Goal: Task Accomplishment & Management: Use online tool/utility

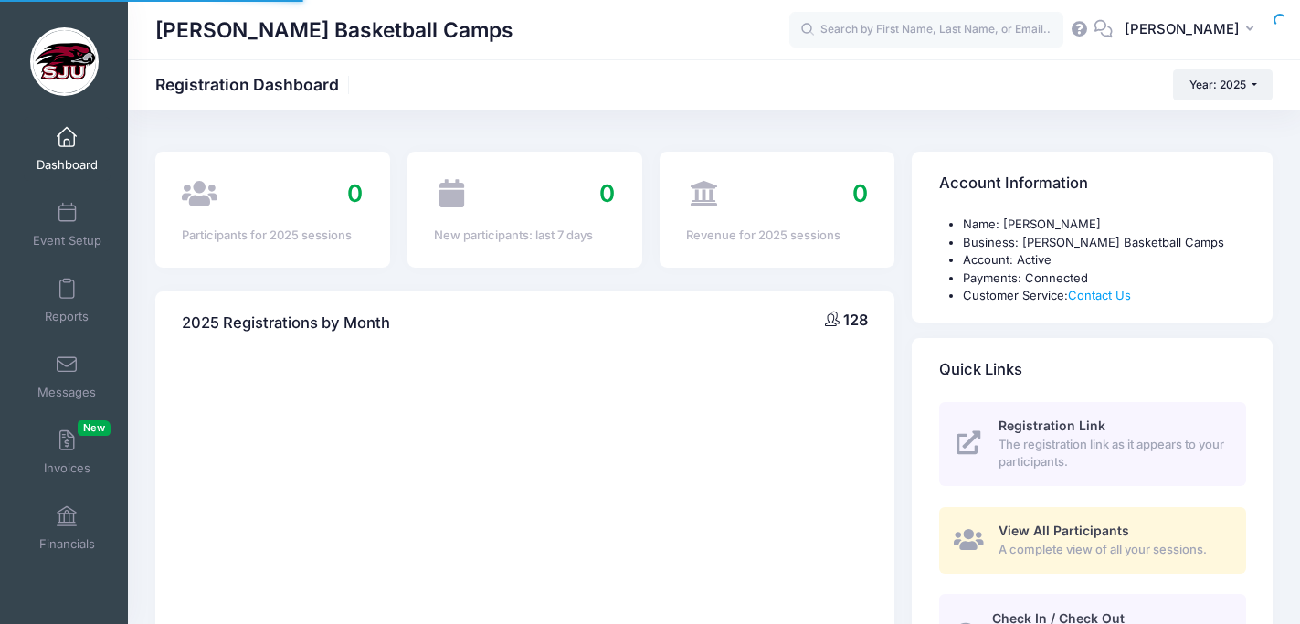
select select
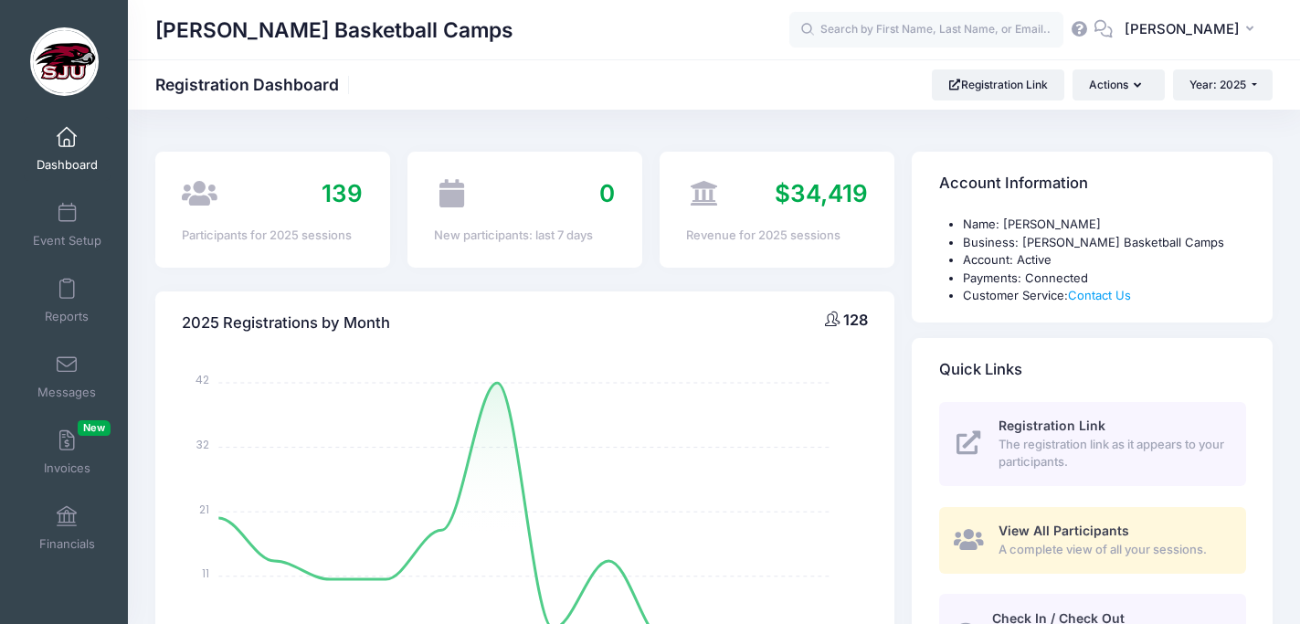
click at [808, 185] on span "$34,419" at bounding box center [821, 193] width 93 height 28
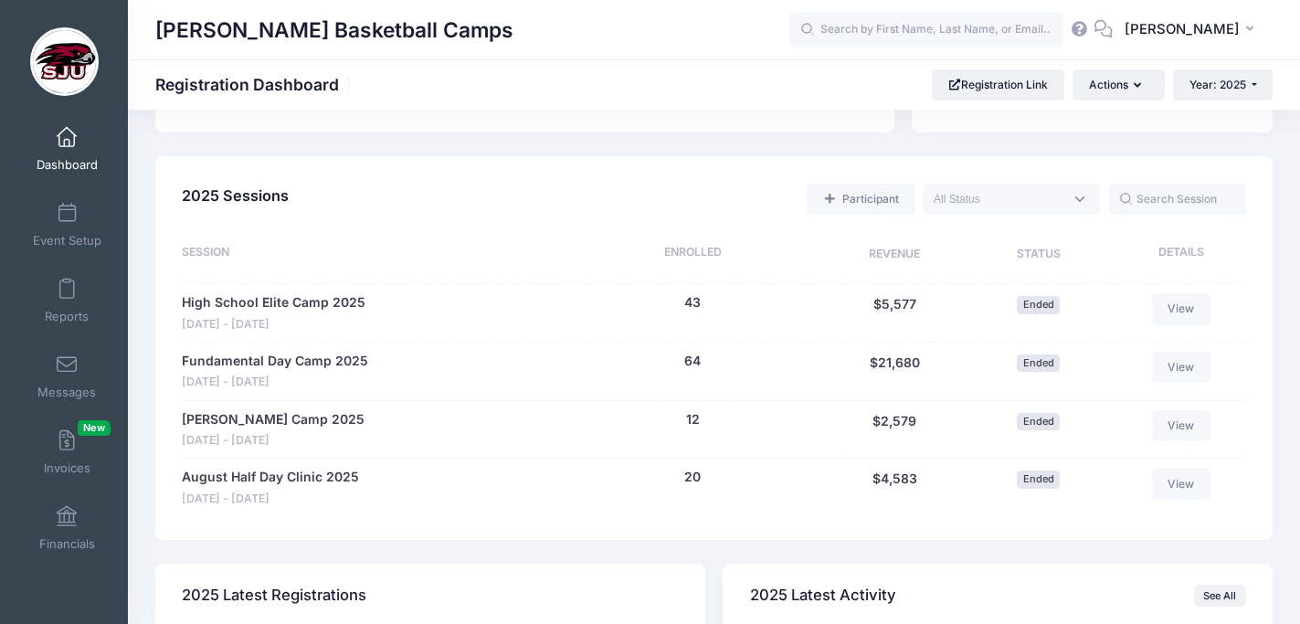
scroll to position [750, 0]
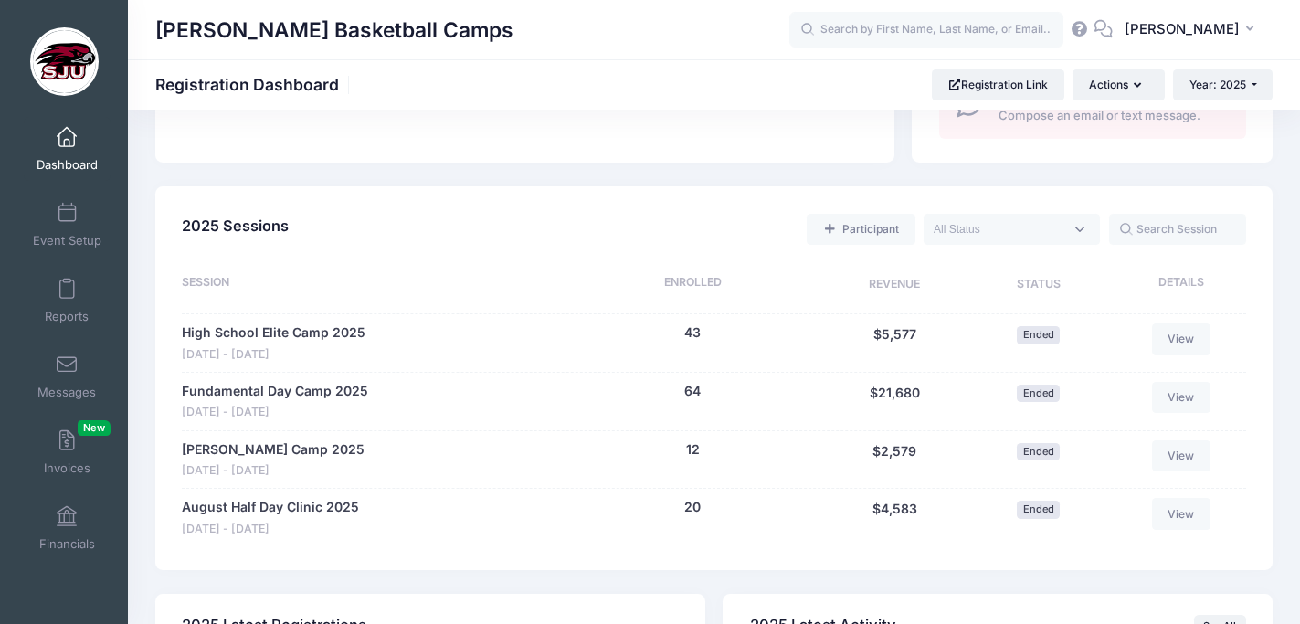
click at [897, 287] on div "Revenue" at bounding box center [894, 285] width 149 height 22
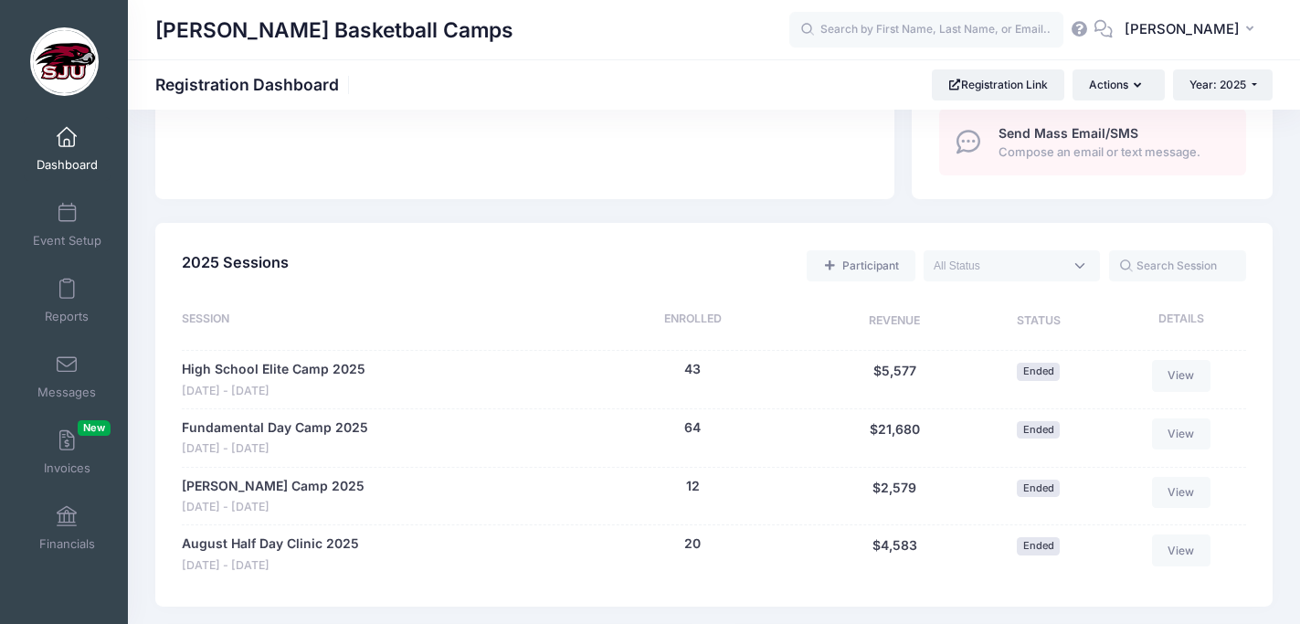
scroll to position [0, 0]
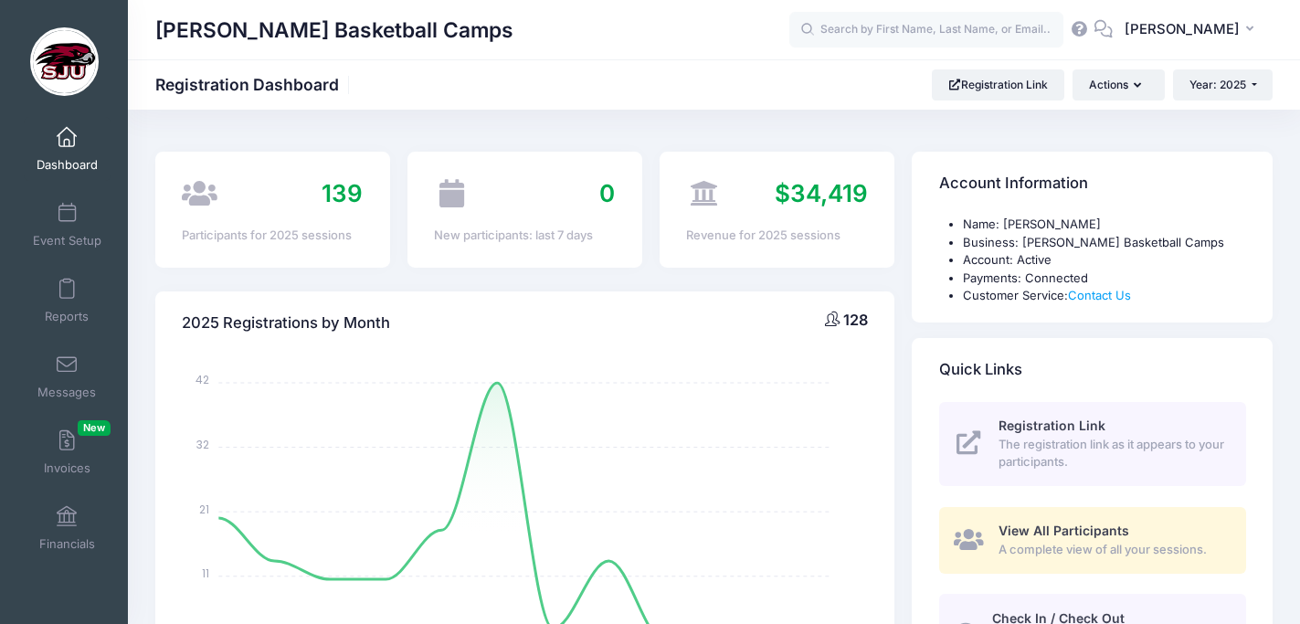
click at [755, 224] on div "$34,419 Revenue for 2025 sessions" at bounding box center [777, 210] width 235 height 116
click at [846, 192] on span "$34,419" at bounding box center [821, 193] width 93 height 28
click at [1141, 81] on button "Actions" at bounding box center [1117, 84] width 91 height 31
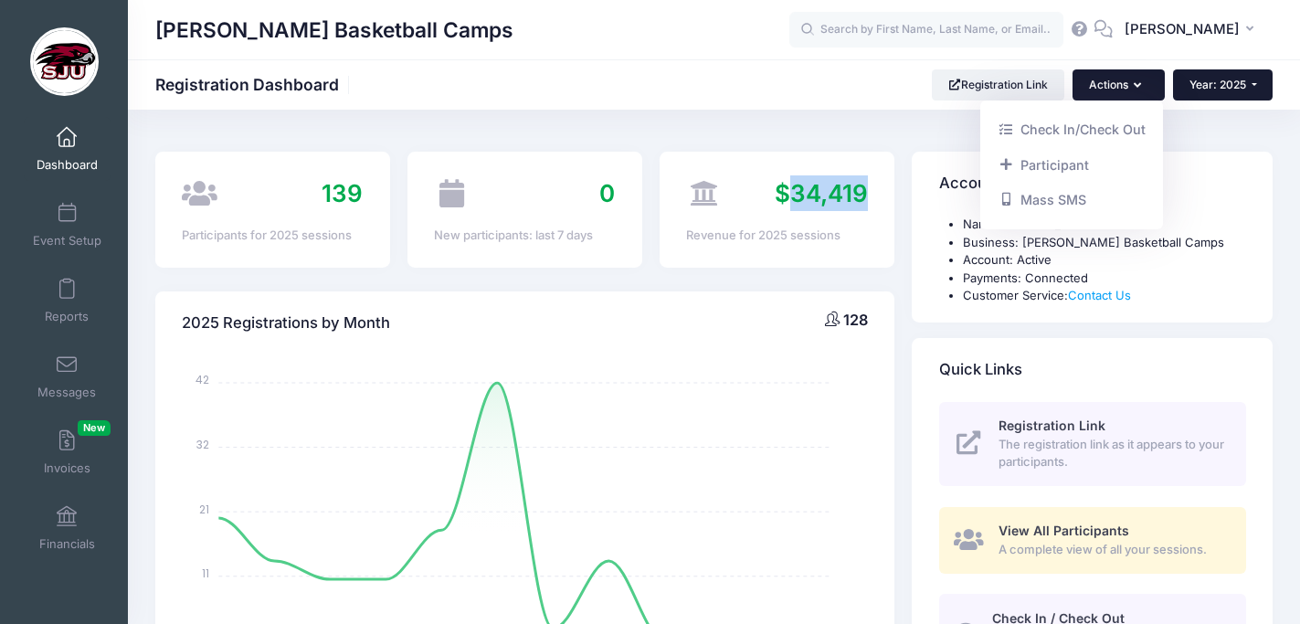
click at [1259, 79] on button "Year: 2025" at bounding box center [1223, 84] width 100 height 31
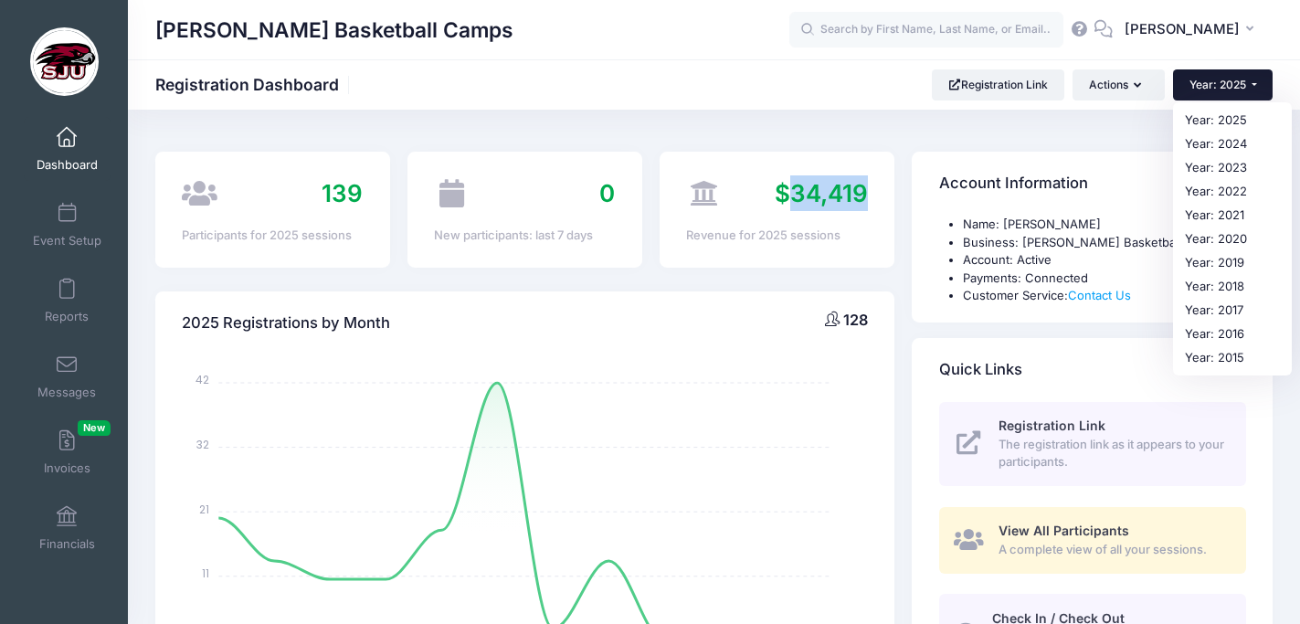
click at [1259, 84] on button "Year: 2025" at bounding box center [1223, 84] width 100 height 31
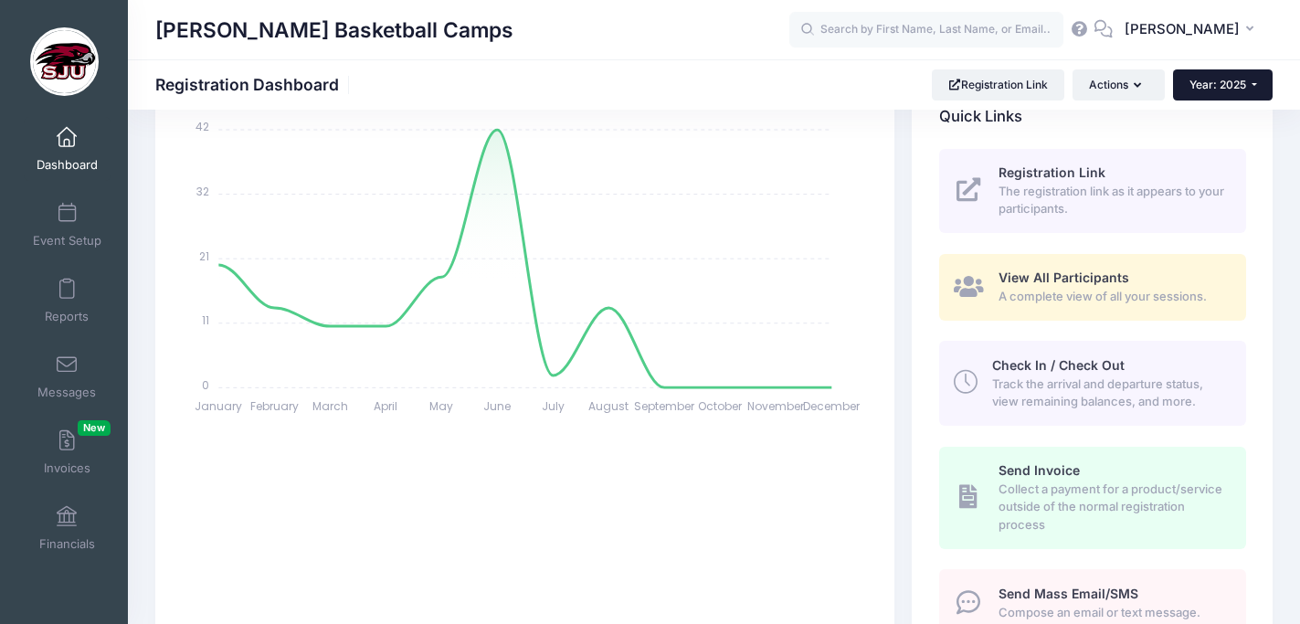
scroll to position [413, 0]
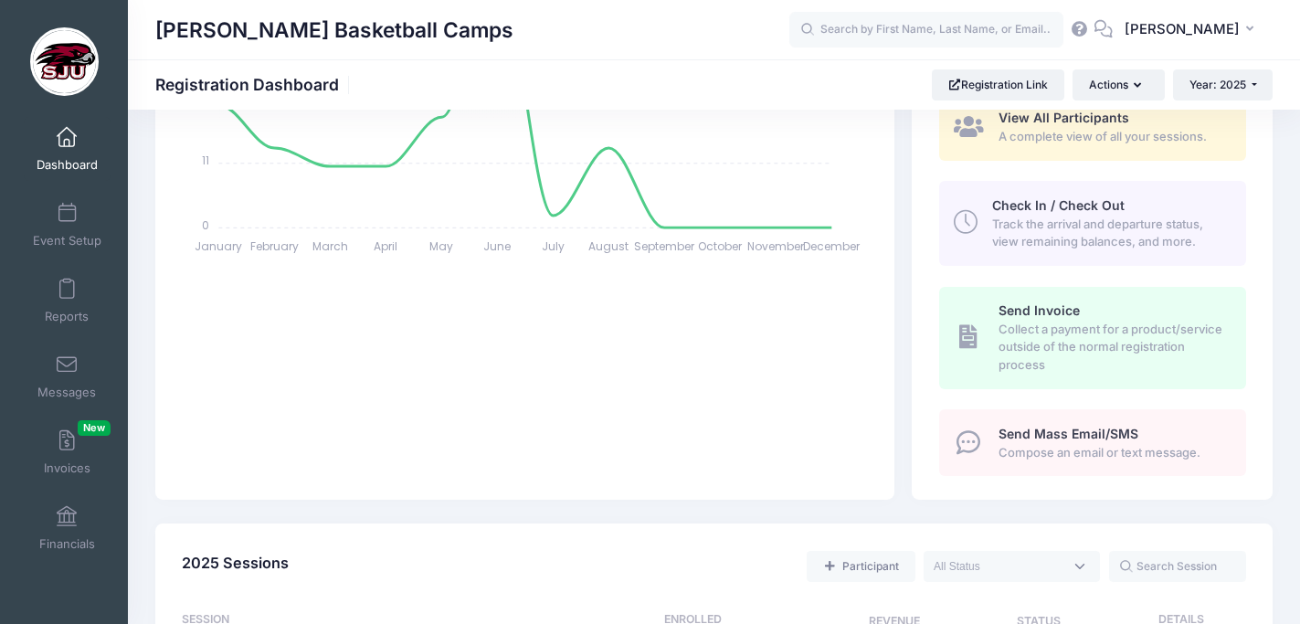
click at [1040, 343] on span "Collect a payment for a product/service outside of the normal registration proc…" at bounding box center [1111, 348] width 227 height 54
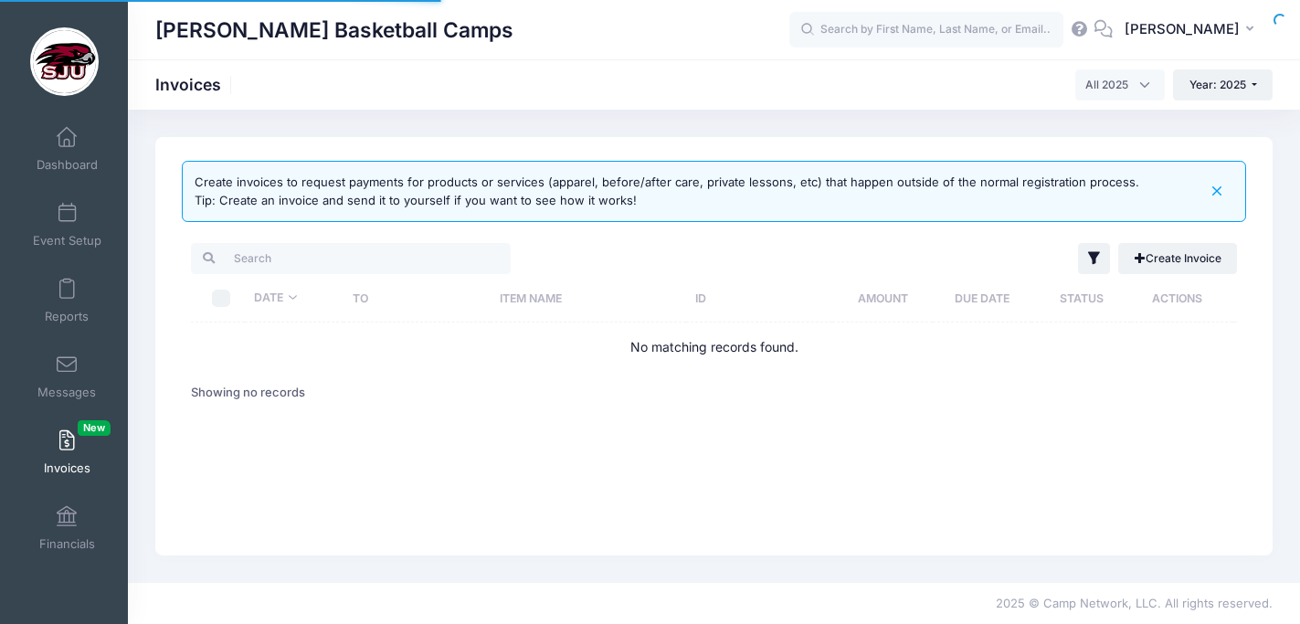
select select
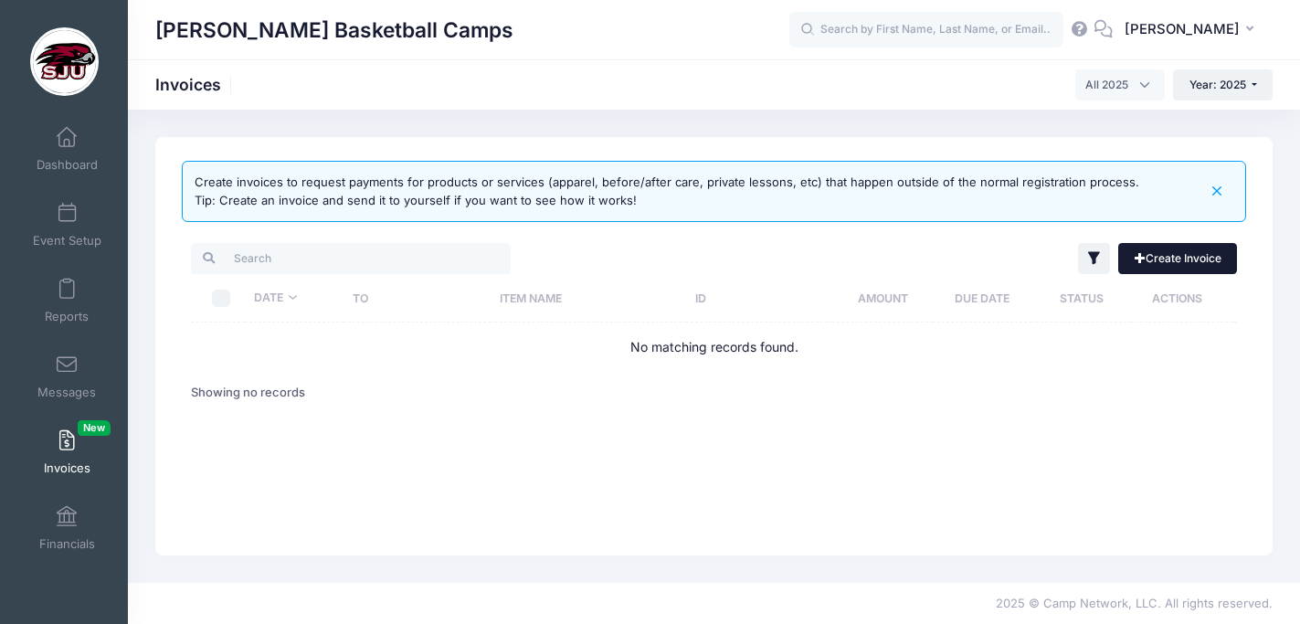
click at [1184, 256] on link "Create Invoice" at bounding box center [1177, 258] width 119 height 31
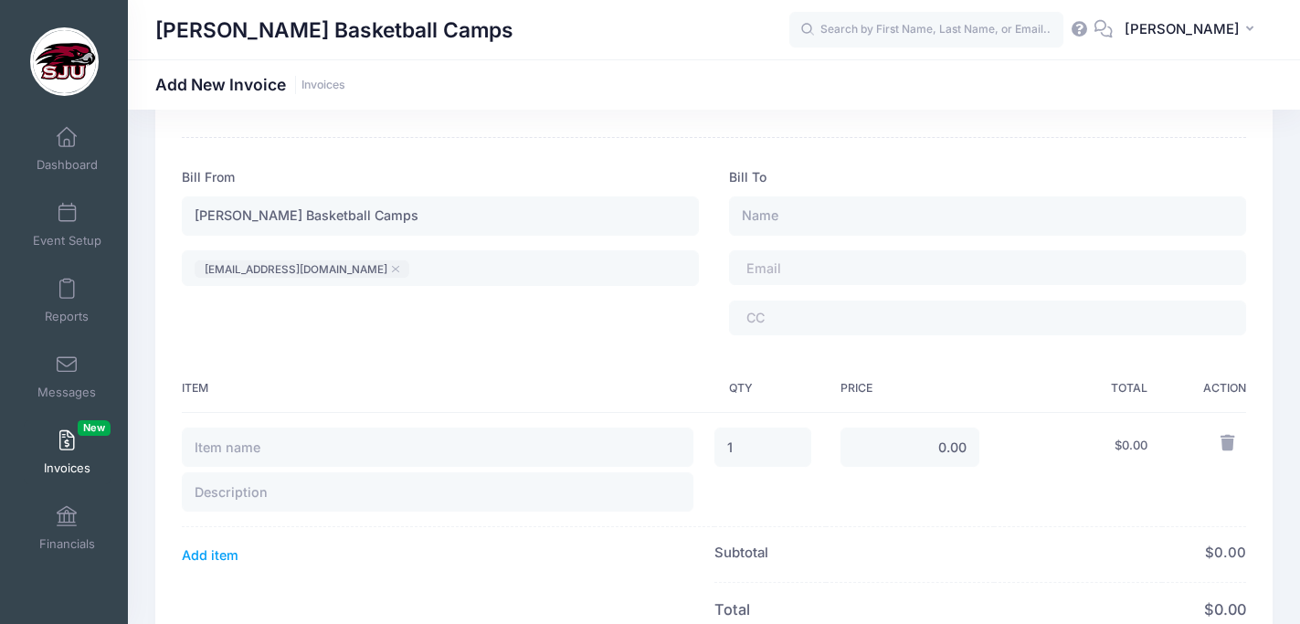
scroll to position [93, 0]
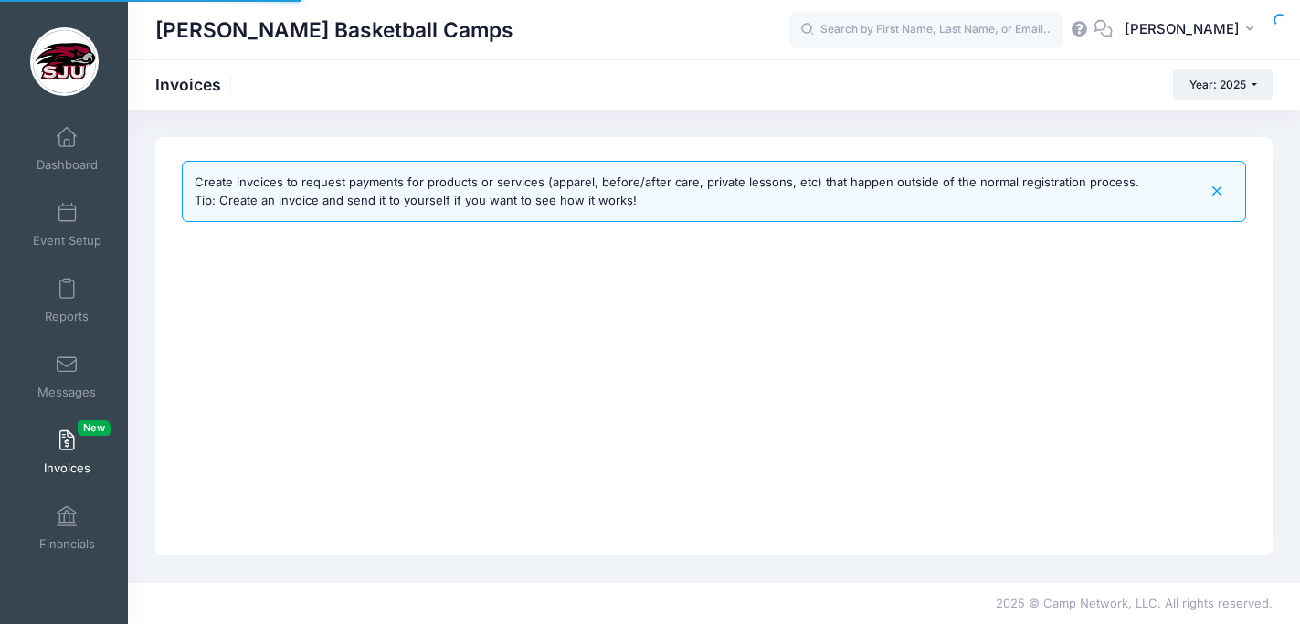
select select
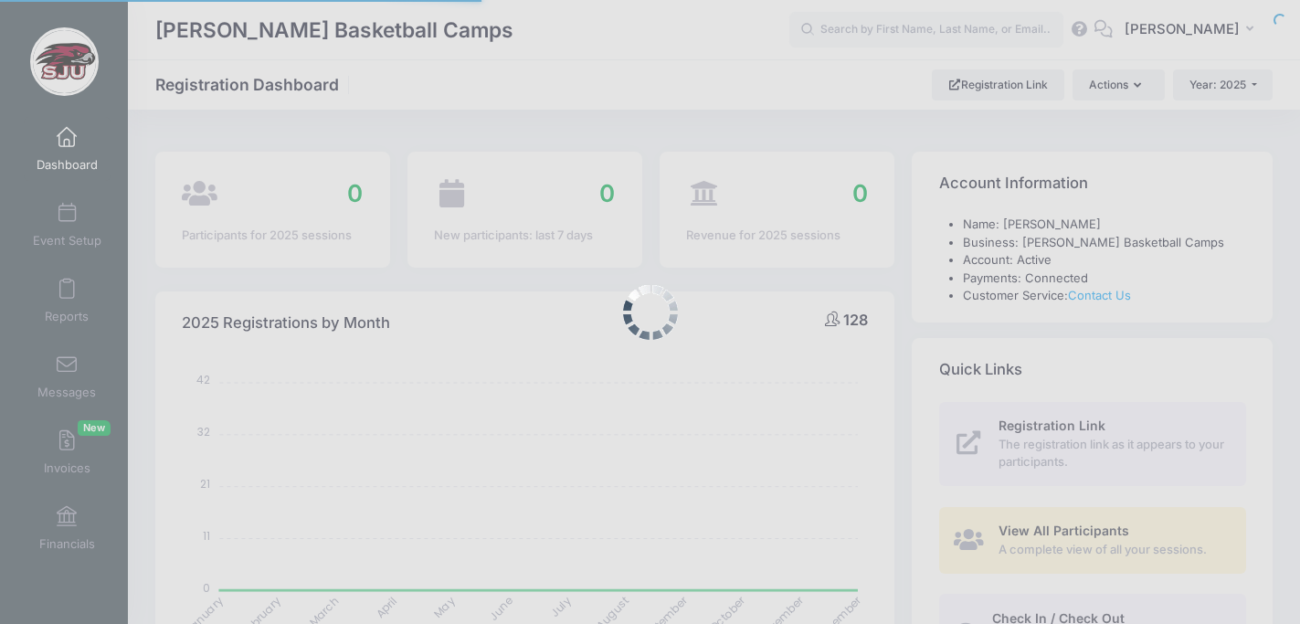
select select
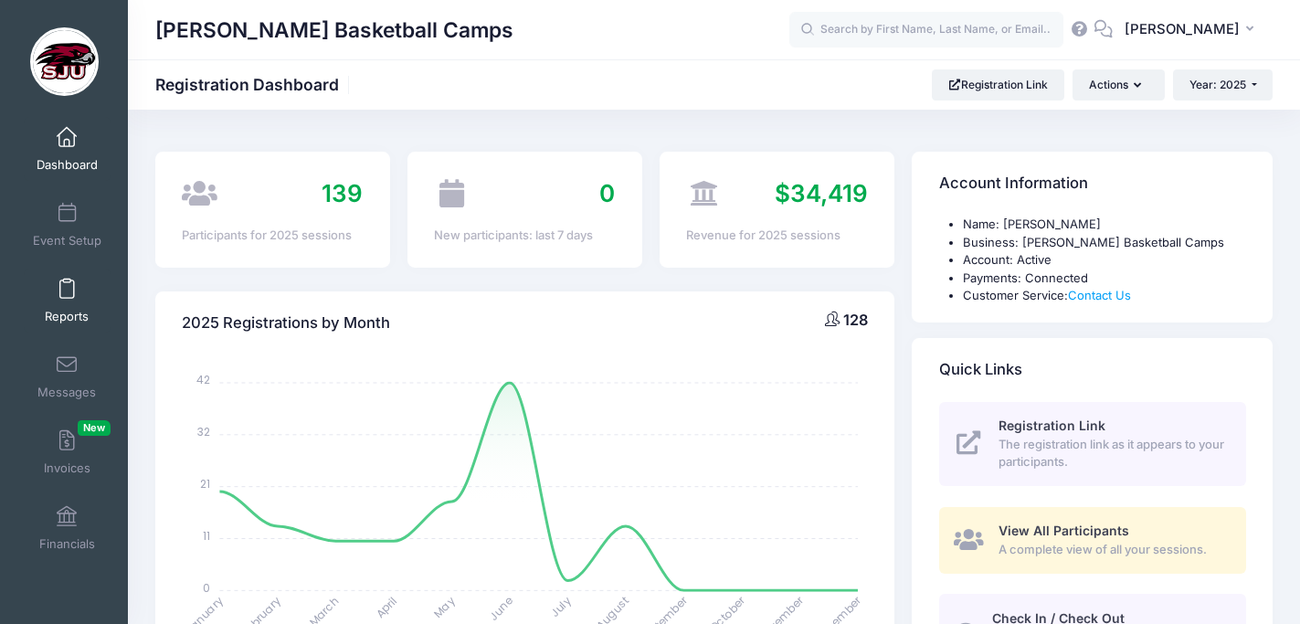
click at [67, 298] on span at bounding box center [67, 290] width 0 height 20
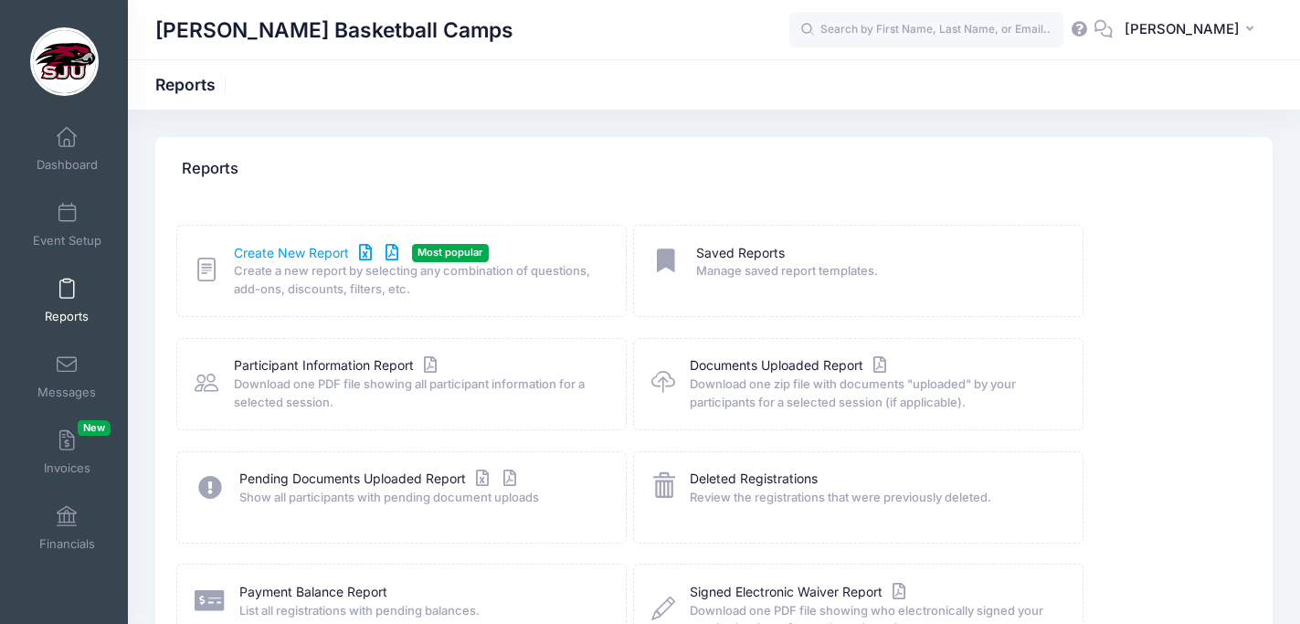
click at [312, 252] on link "Create New Report" at bounding box center [319, 253] width 170 height 19
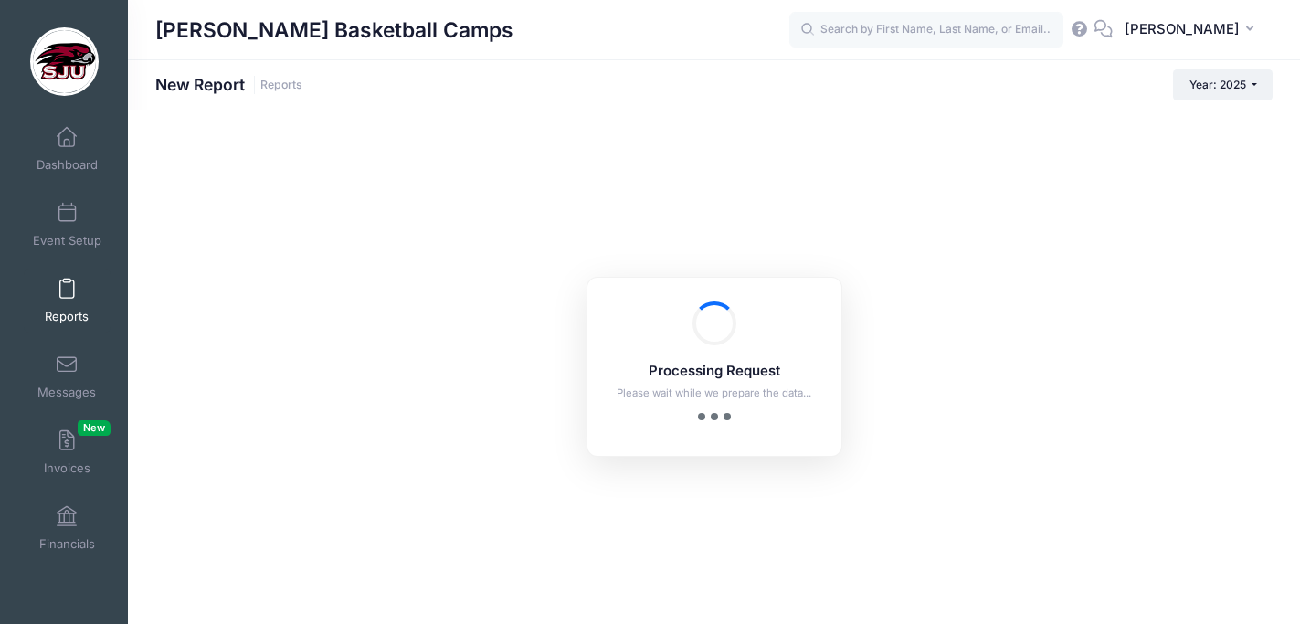
checkbox input "true"
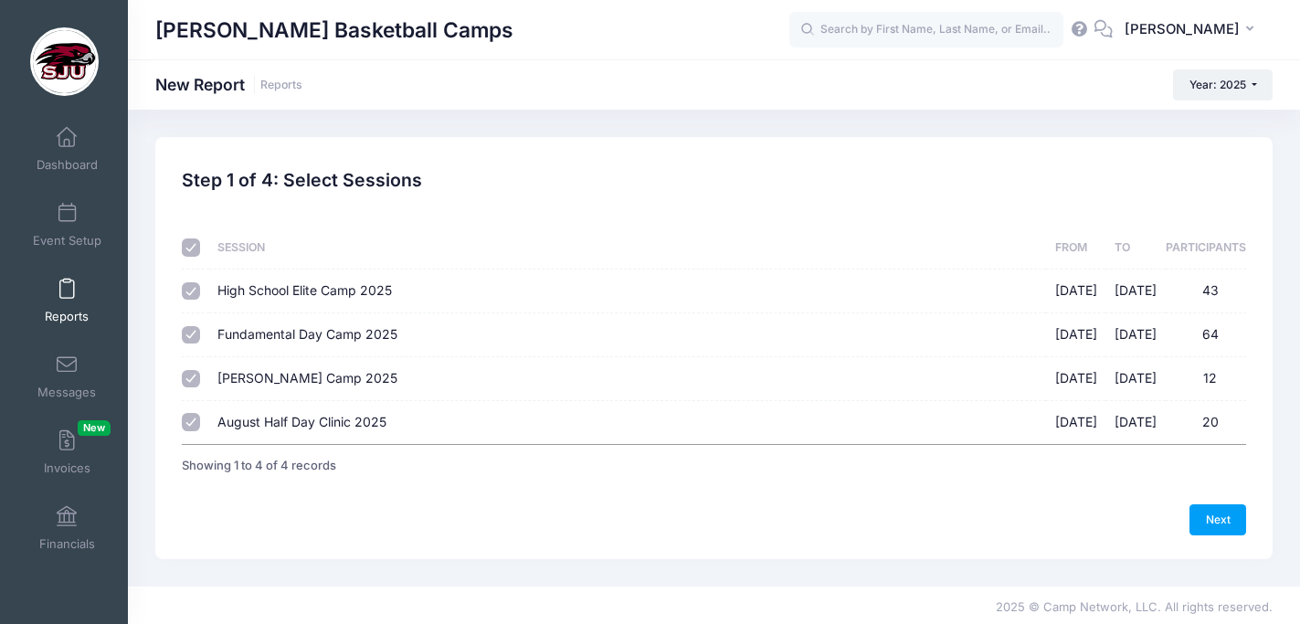
scroll to position [4, 0]
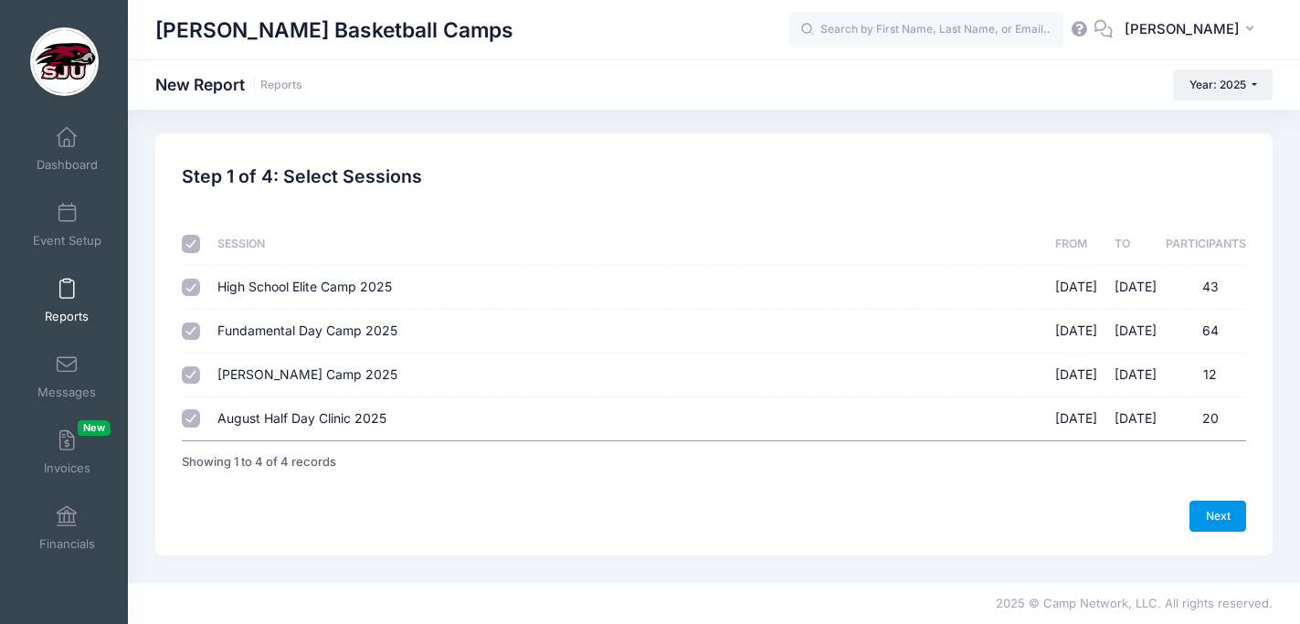
click at [1220, 511] on link "Next" at bounding box center [1217, 516] width 57 height 31
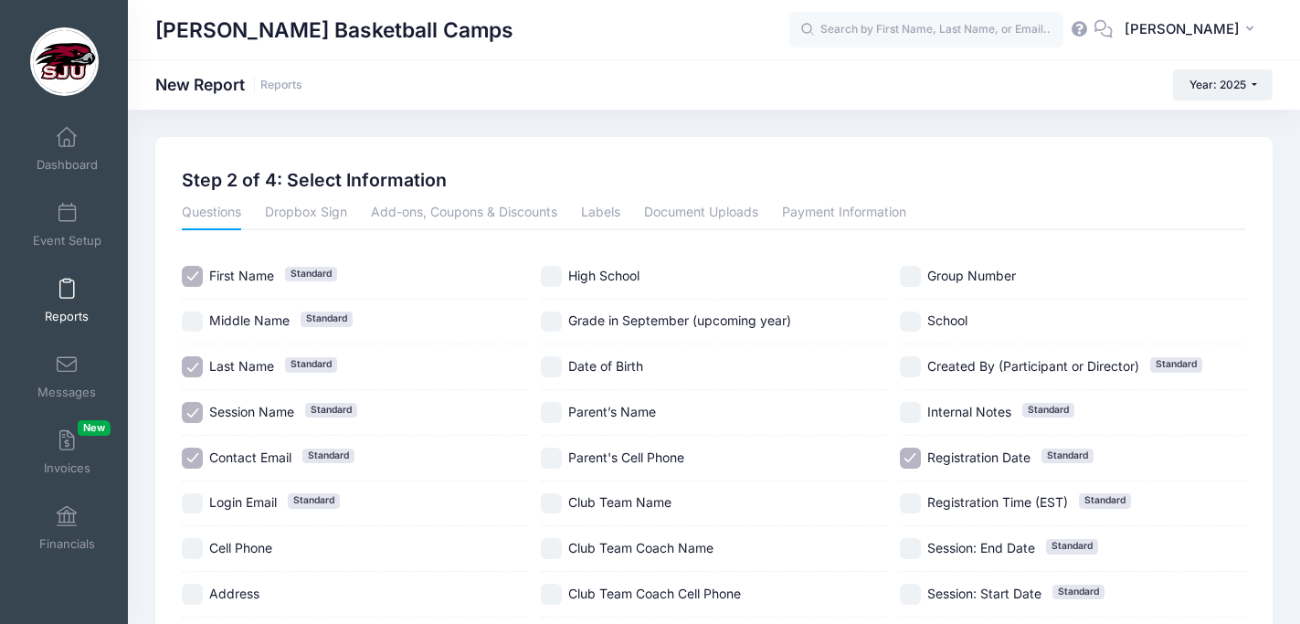
click at [194, 456] on input "Contact Email Standard" at bounding box center [192, 458] width 21 height 21
checkbox input "false"
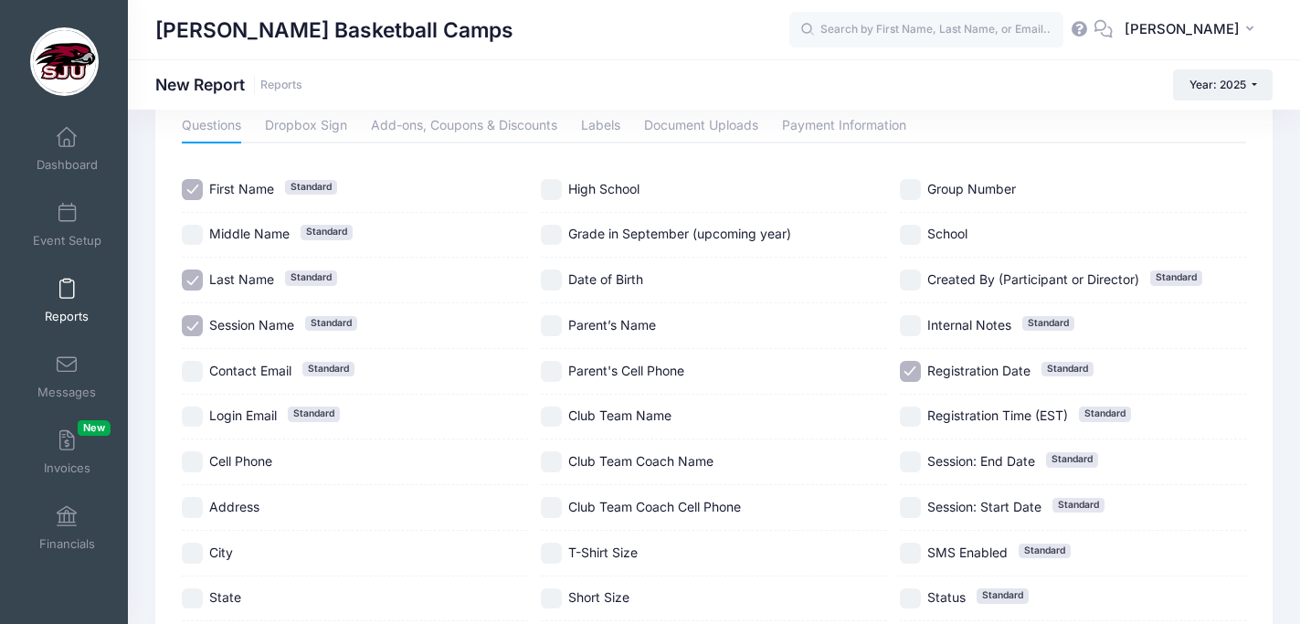
scroll to position [96, 0]
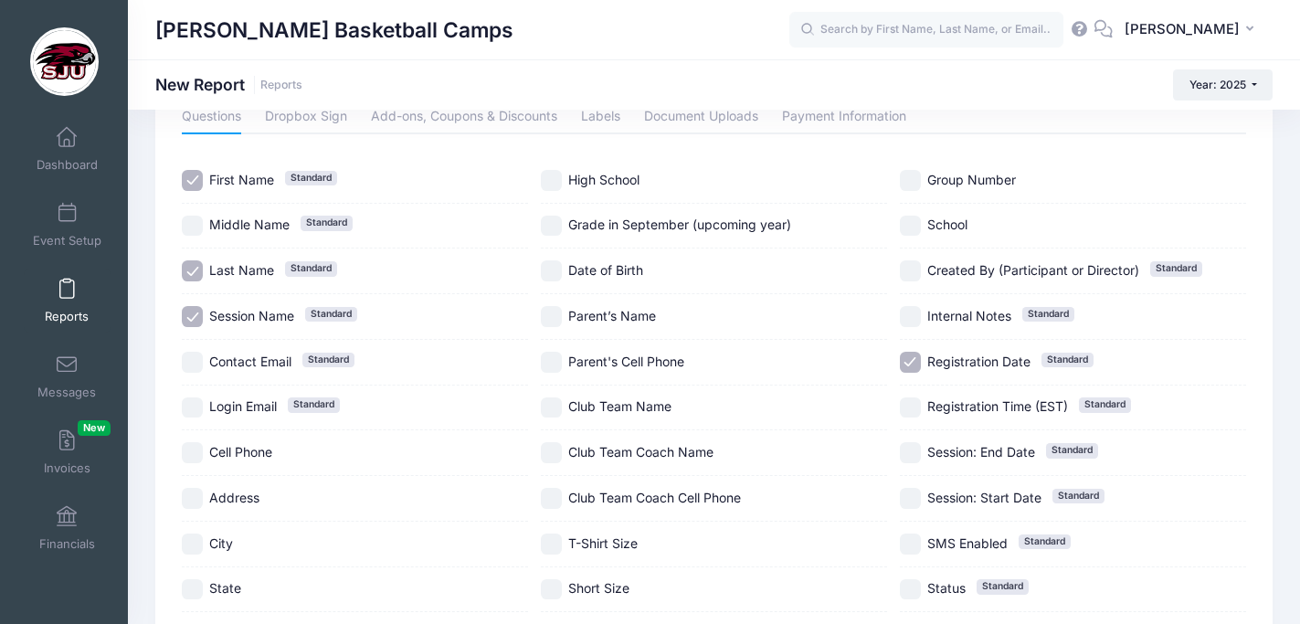
click at [911, 359] on input "Registration Date Standard" at bounding box center [910, 362] width 21 height 21
checkbox input "false"
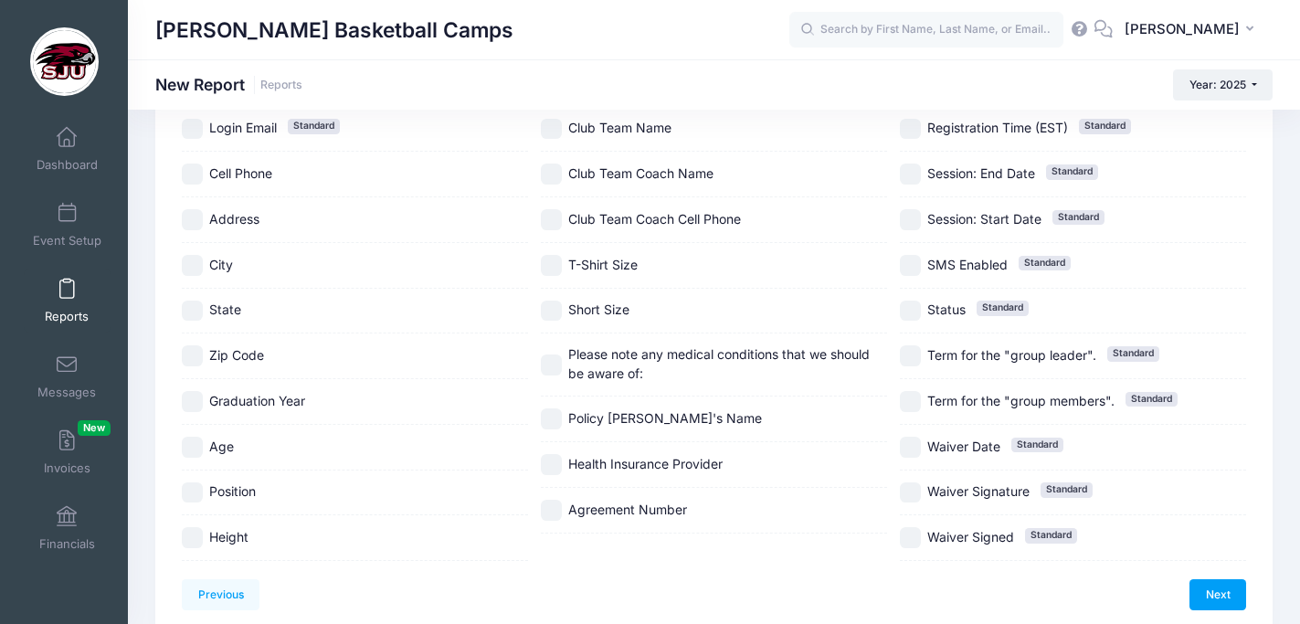
scroll to position [413, 0]
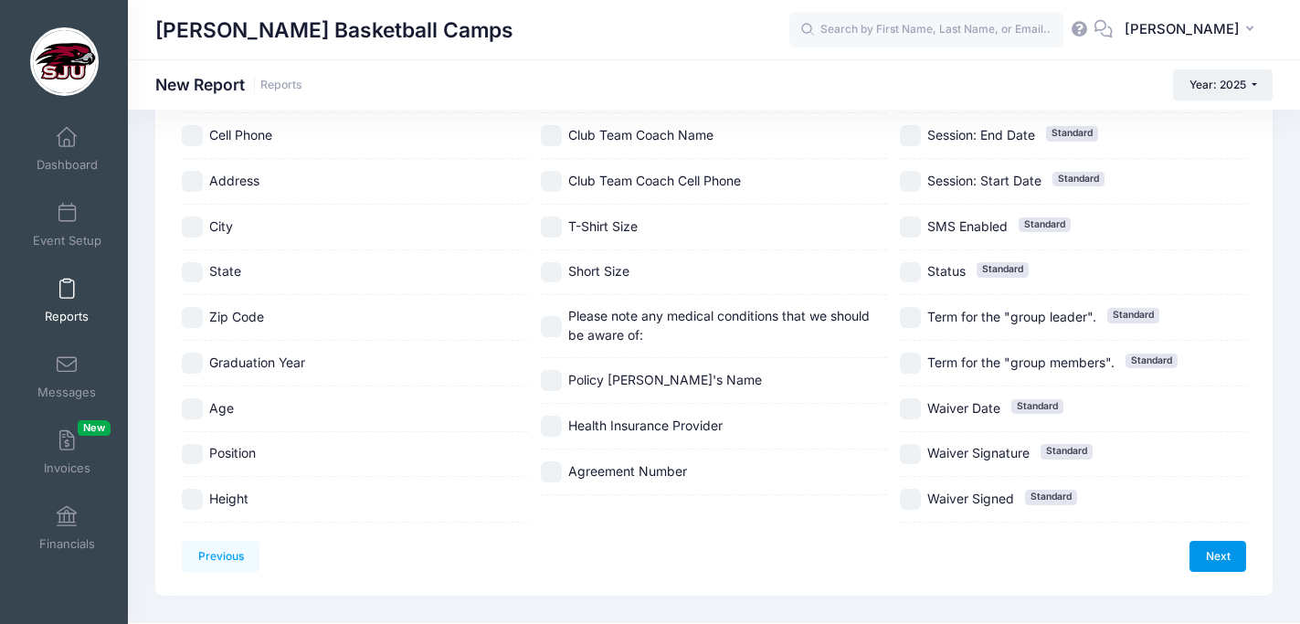
click at [1215, 546] on link "Next" at bounding box center [1217, 556] width 57 height 31
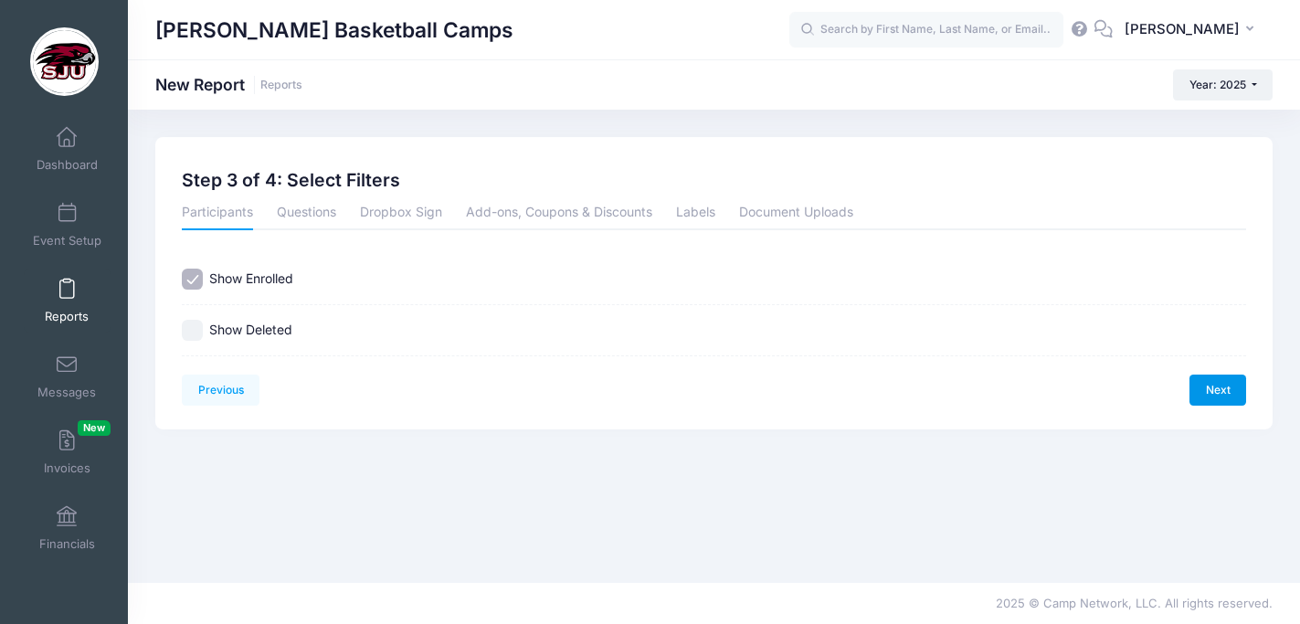
click at [1222, 385] on link "Next" at bounding box center [1217, 390] width 57 height 31
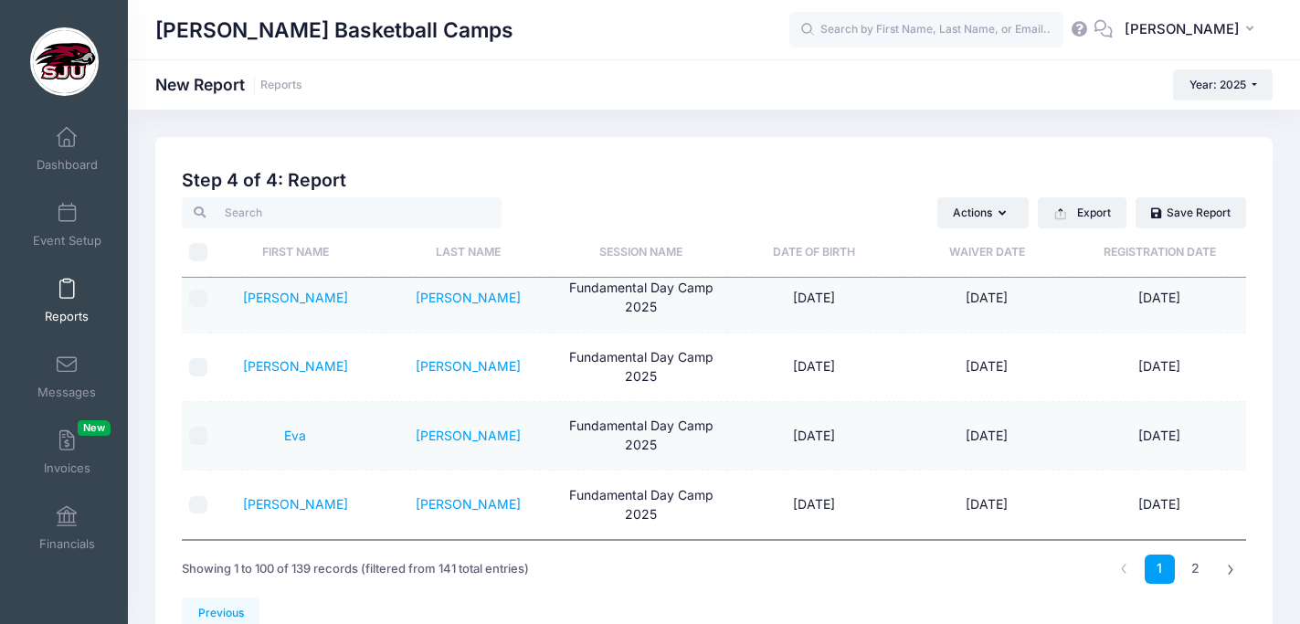
scroll to position [98, 0]
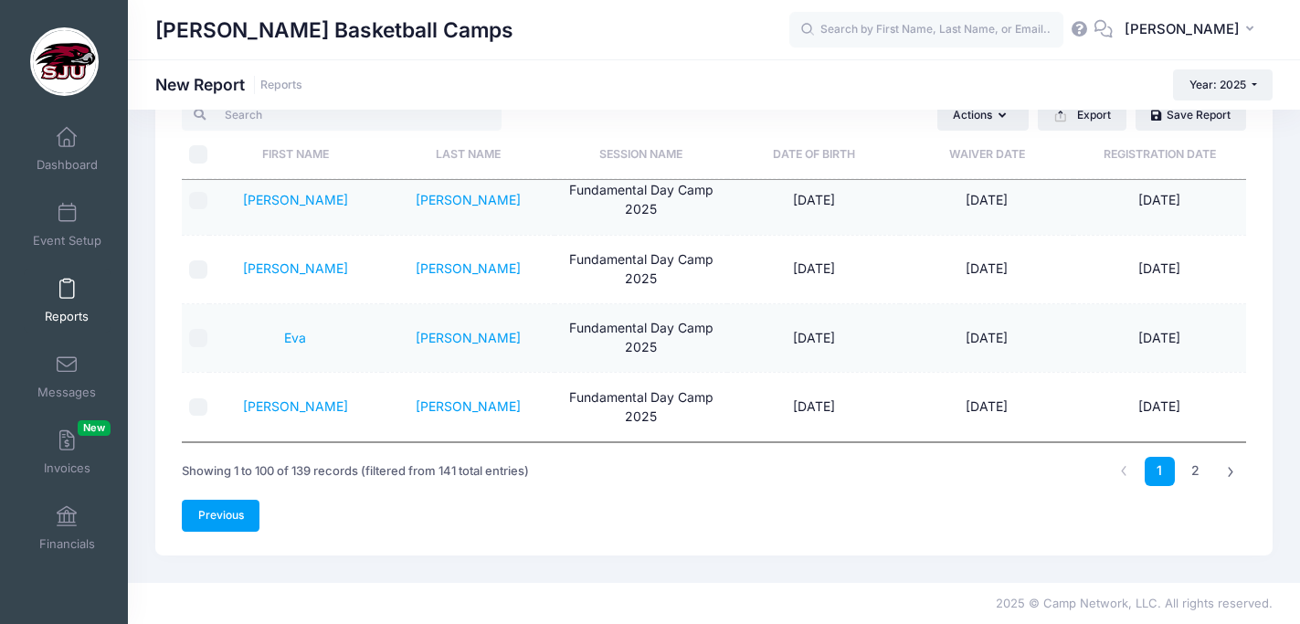
click at [221, 531] on link "Previous" at bounding box center [221, 515] width 78 height 31
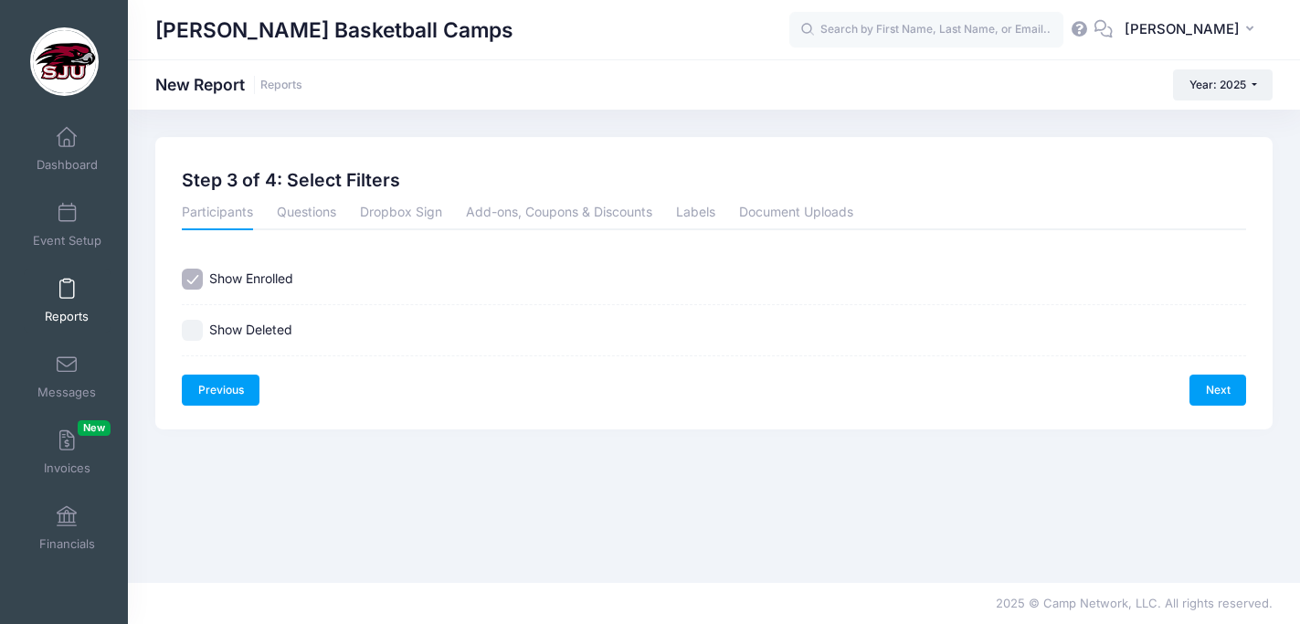
scroll to position [0, 0]
click at [67, 132] on span at bounding box center [67, 138] width 0 height 20
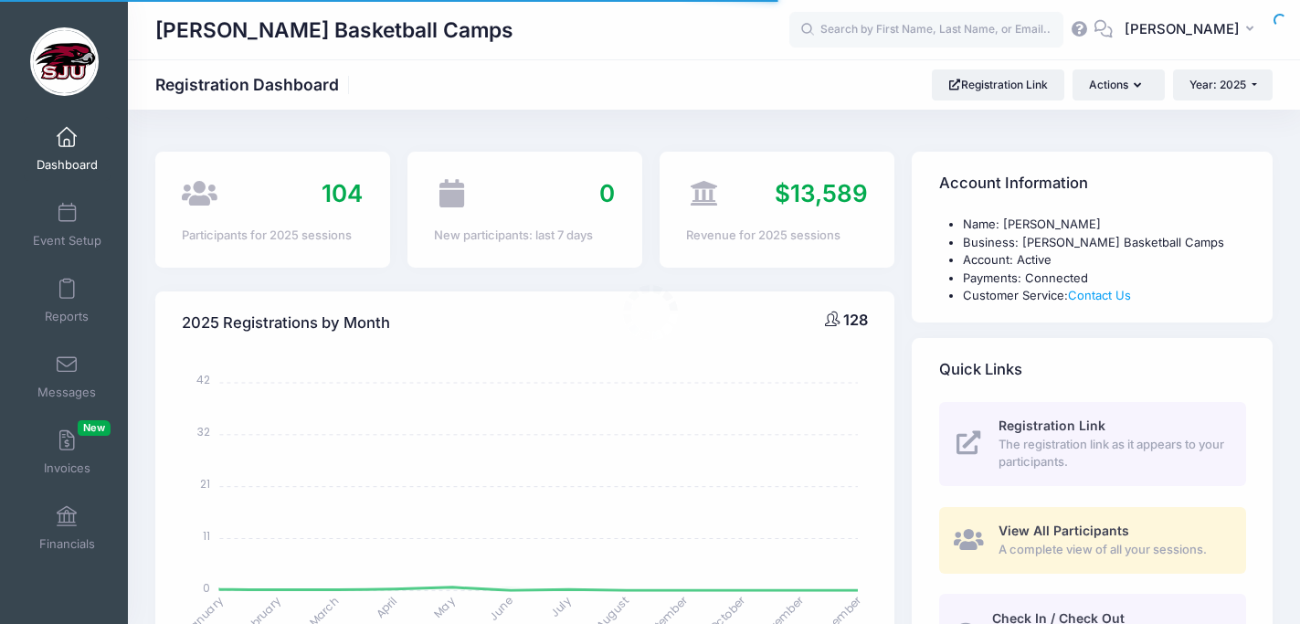
select select
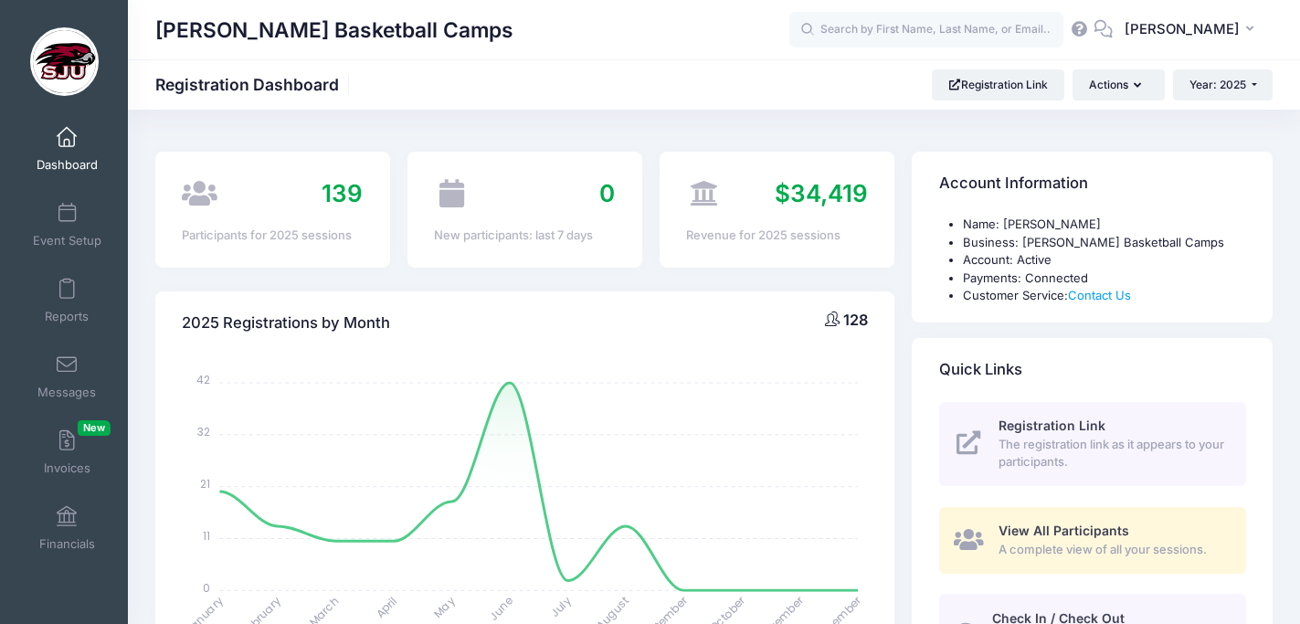
click at [787, 196] on span "$34,419" at bounding box center [821, 193] width 93 height 28
click at [826, 182] on span "$34,419" at bounding box center [821, 193] width 93 height 28
click at [818, 193] on span "$34,419" at bounding box center [821, 193] width 93 height 28
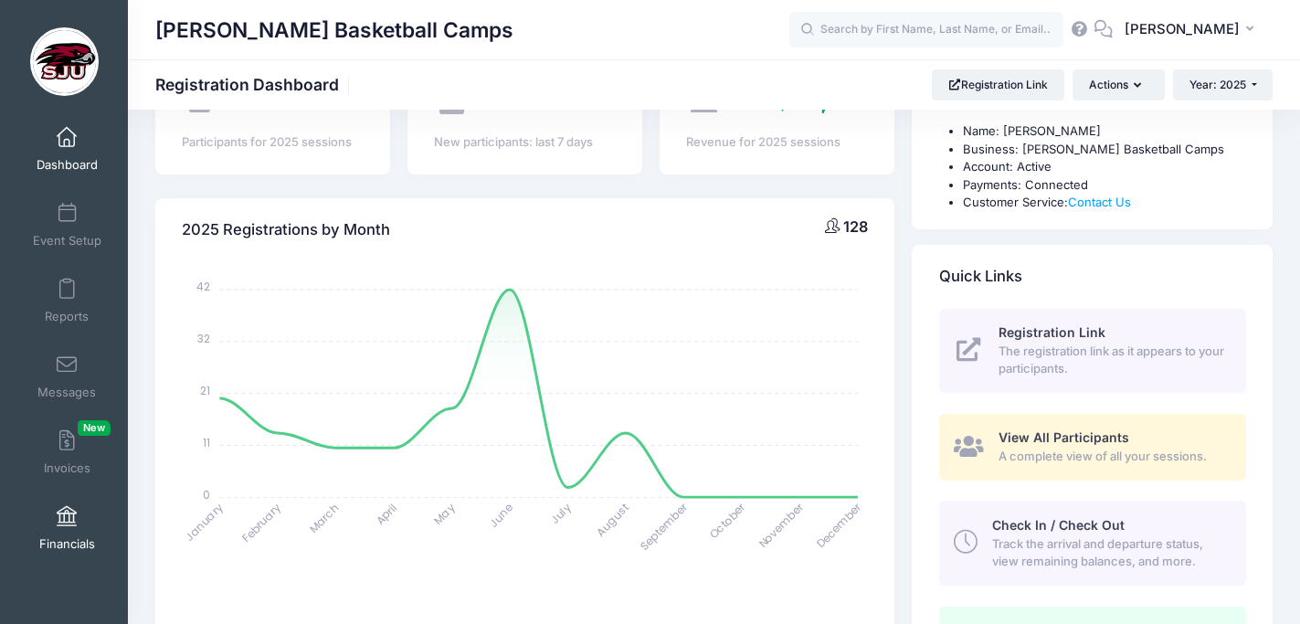
click at [62, 530] on link "Financials" at bounding box center [67, 528] width 87 height 64
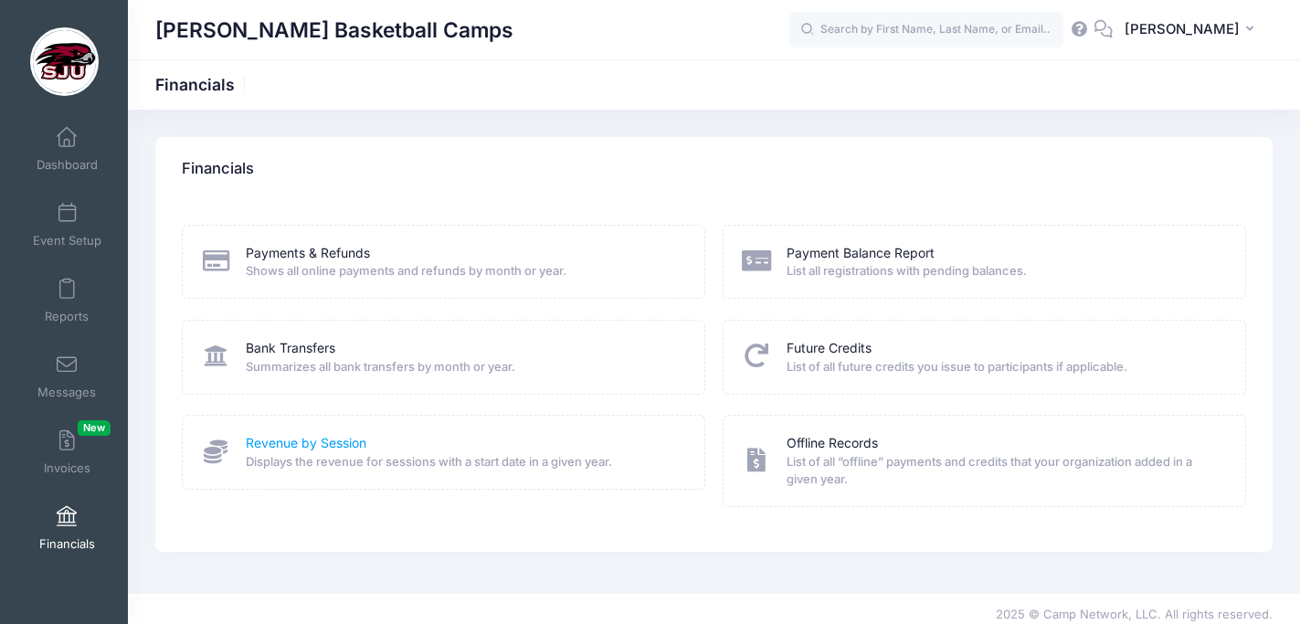
click at [335, 446] on link "Revenue by Session" at bounding box center [306, 443] width 121 height 19
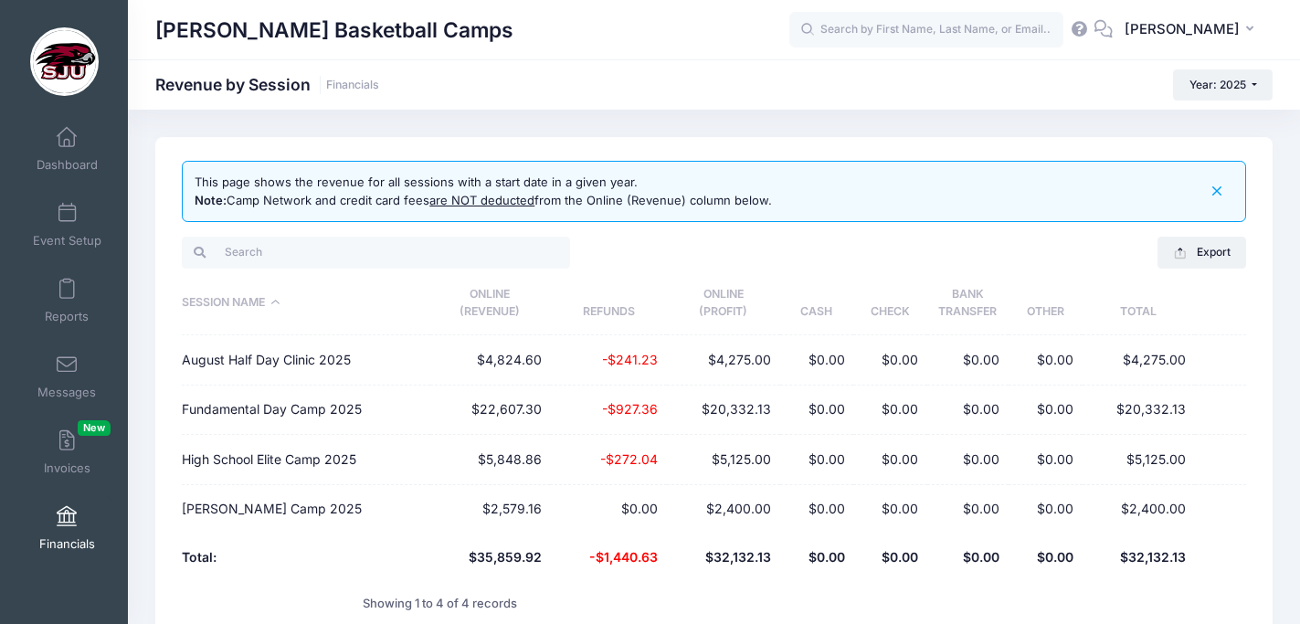
scroll to position [92, 0]
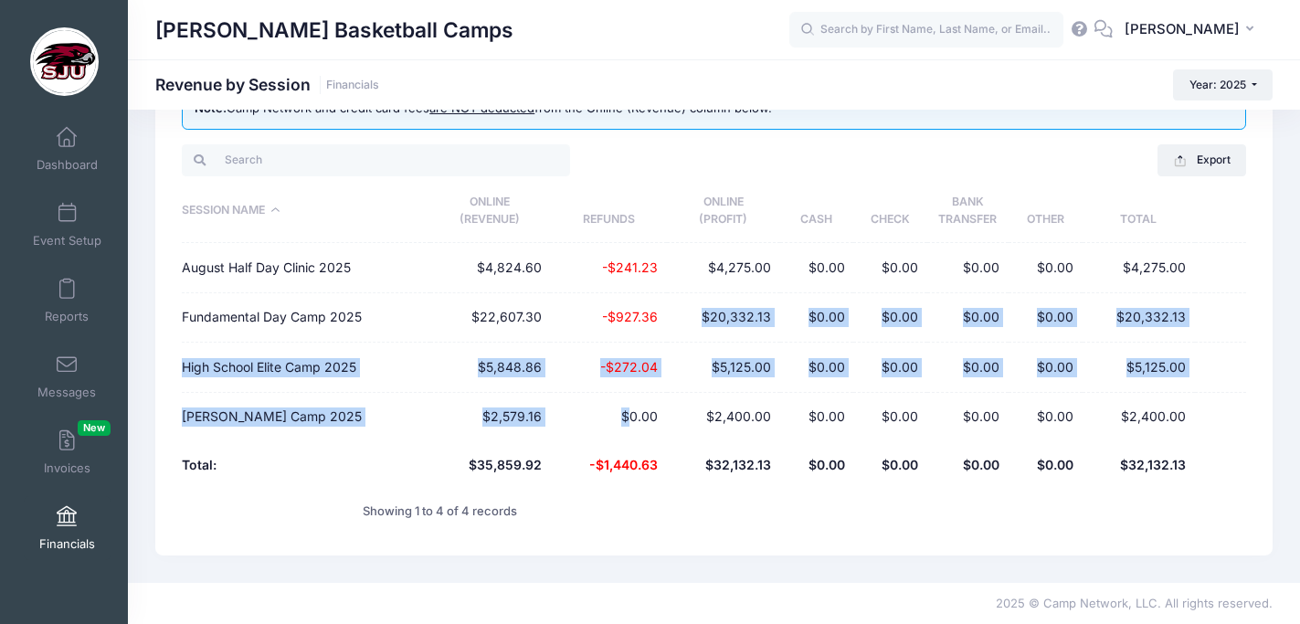
drag, startPoint x: 629, startPoint y: 329, endPoint x: 634, endPoint y: 422, distance: 93.3
click at [634, 422] on tbody "August Half Day Clinic 2025 $4,824.60 -$241.23 $4,275.00 $0.00 $0.00 $0.00 $0.0…" at bounding box center [714, 342] width 1064 height 198
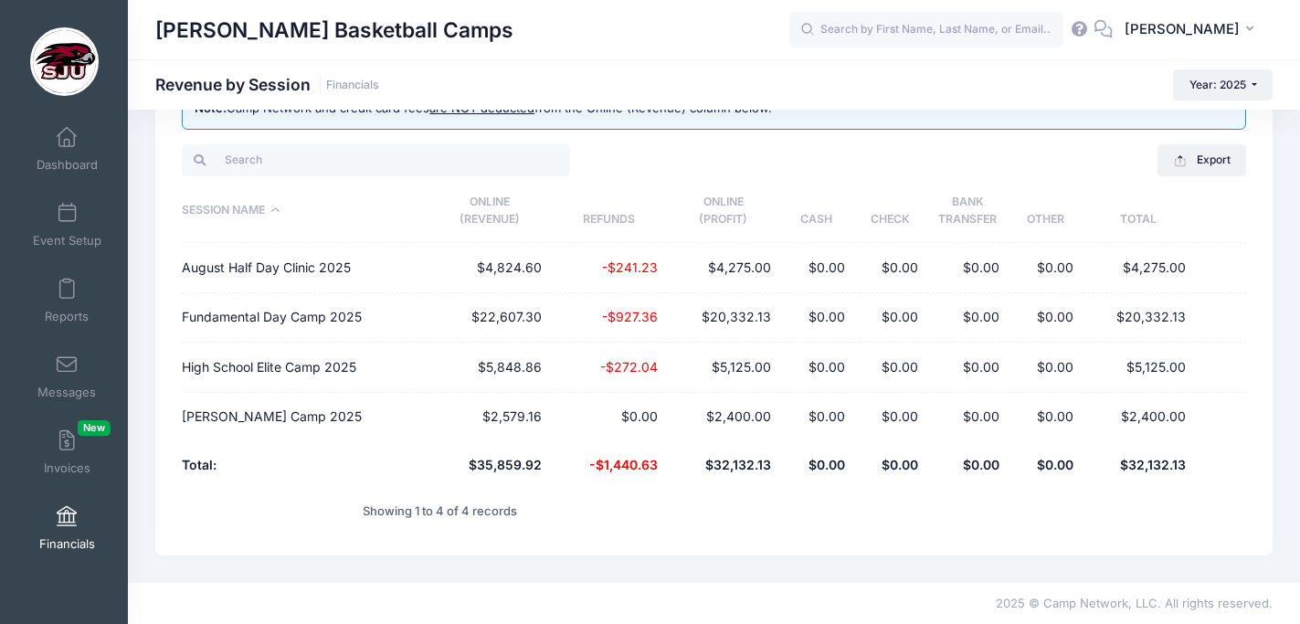
click at [828, 154] on div "Export Excel CSV Print" at bounding box center [984, 160] width 541 height 37
